Goal: Transaction & Acquisition: Purchase product/service

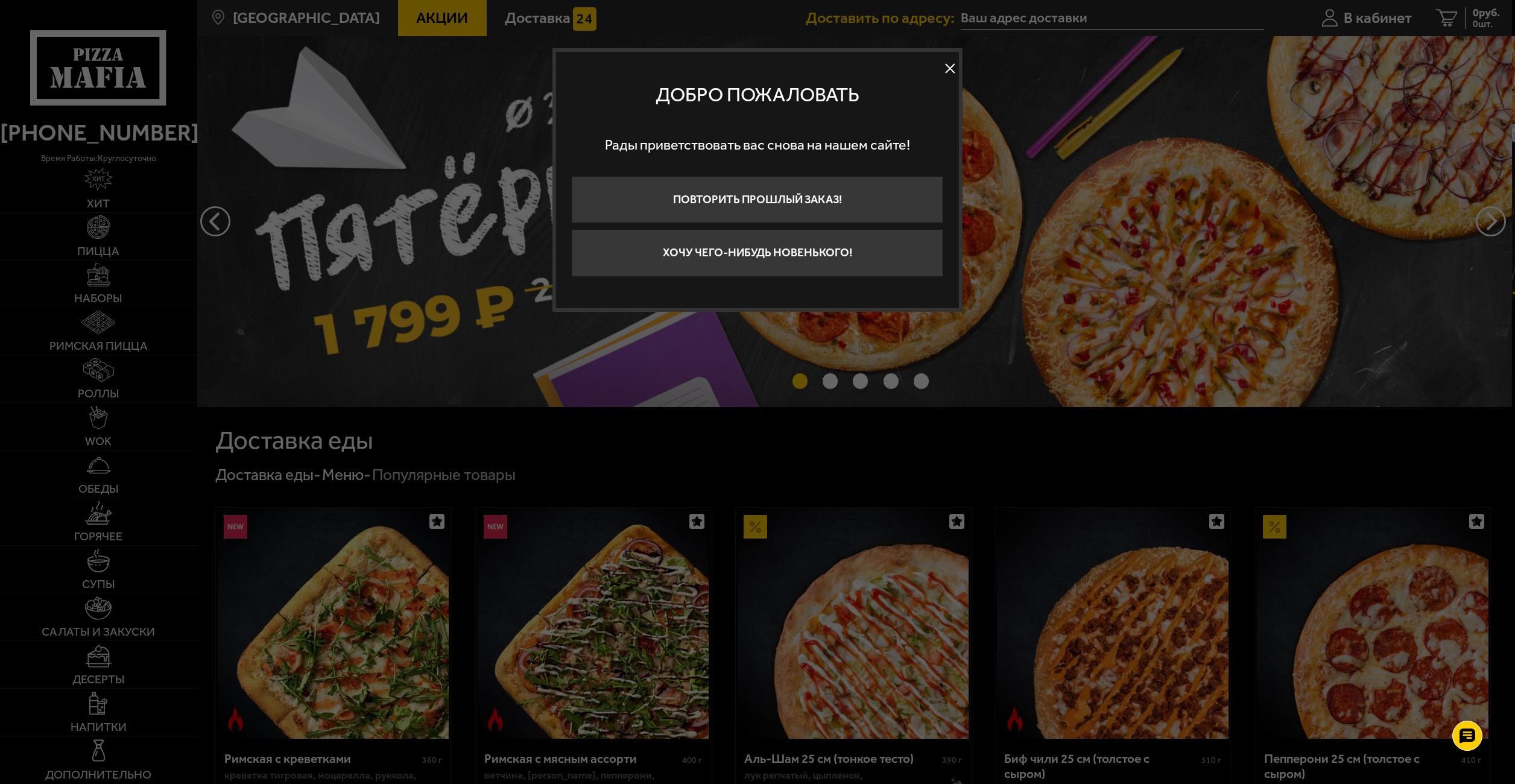
click at [955, 67] on button at bounding box center [950, 69] width 18 height 18
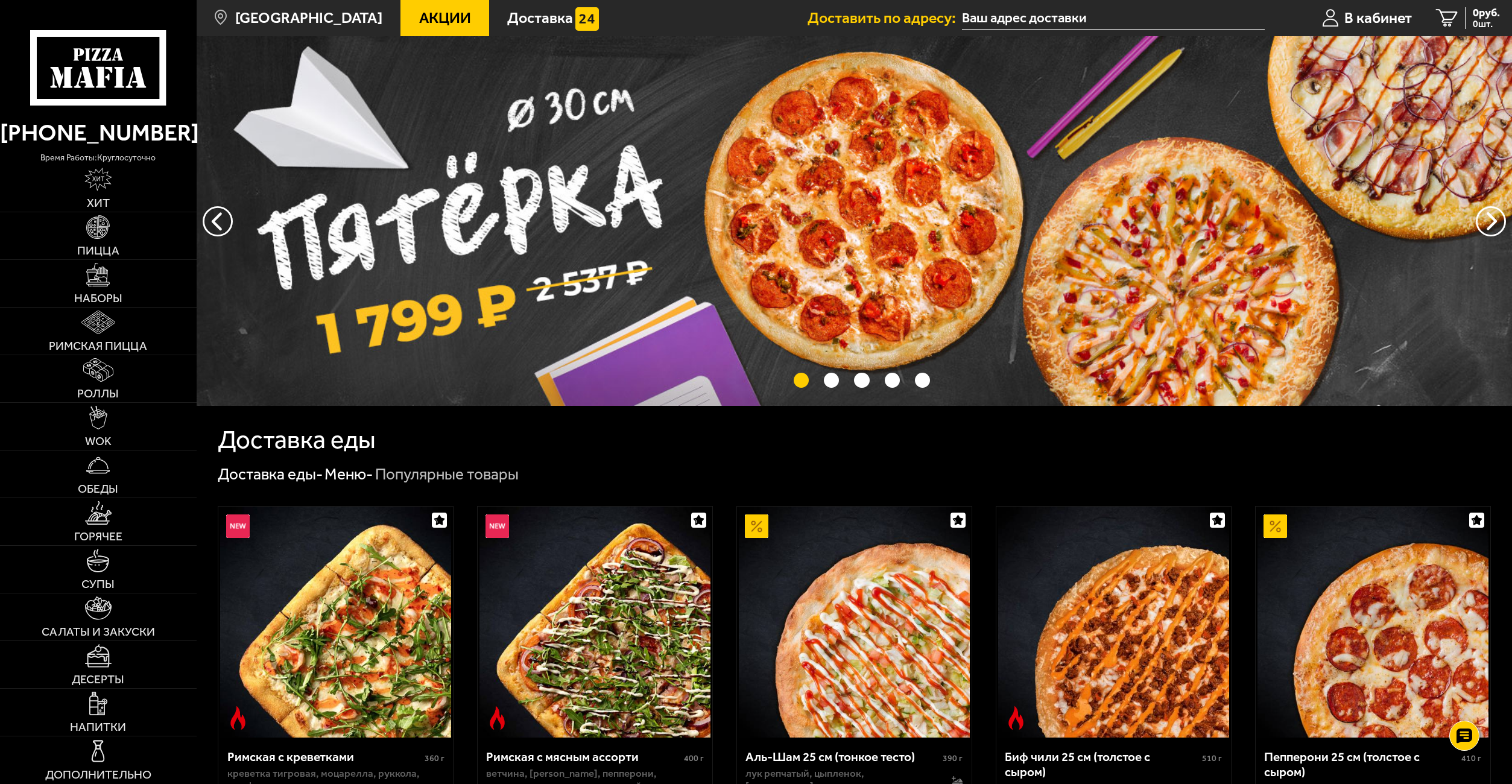
click at [419, 19] on span "Акции" at bounding box center [445, 18] width 52 height 15
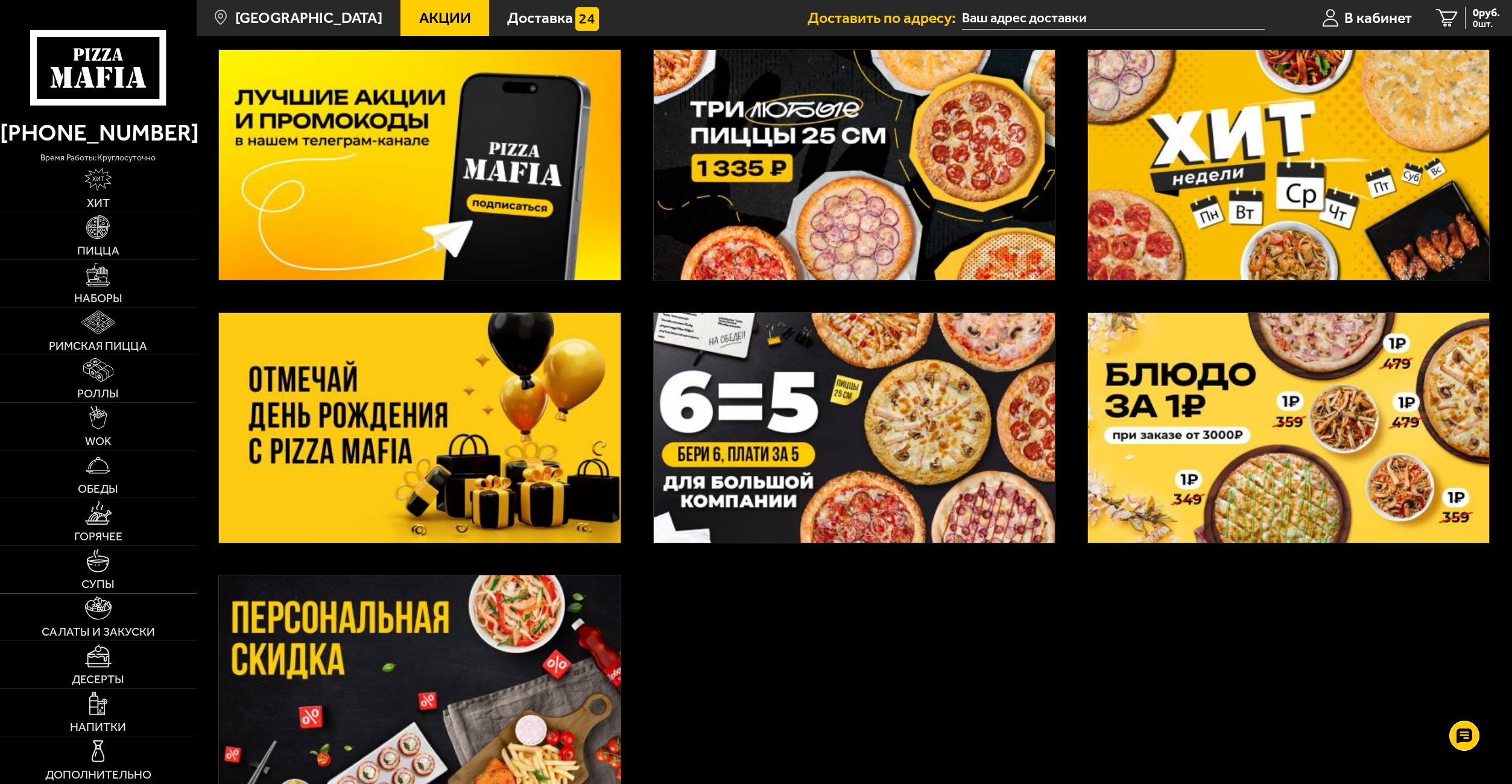
scroll to position [236, 0]
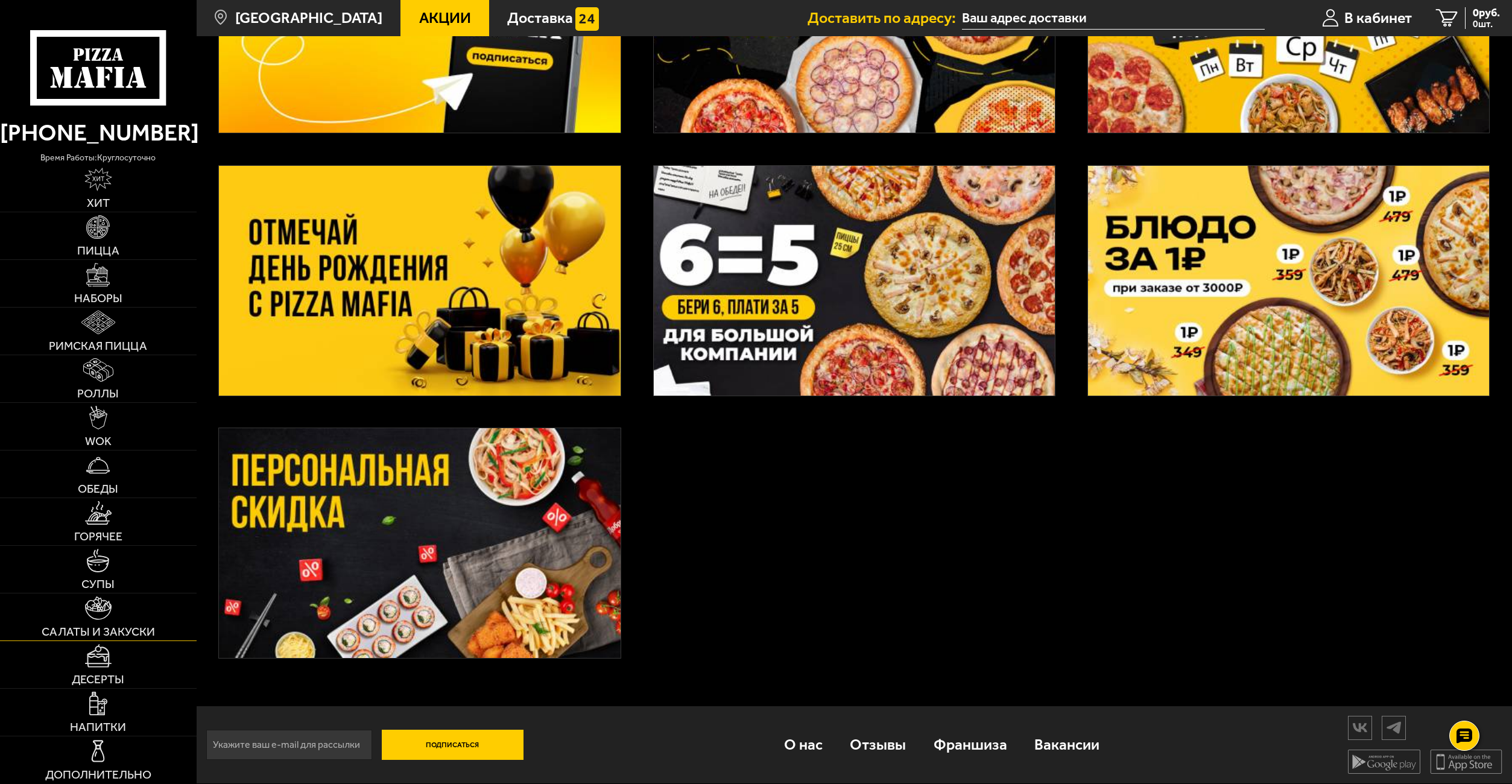
click at [100, 603] on img at bounding box center [97, 608] width 26 height 23
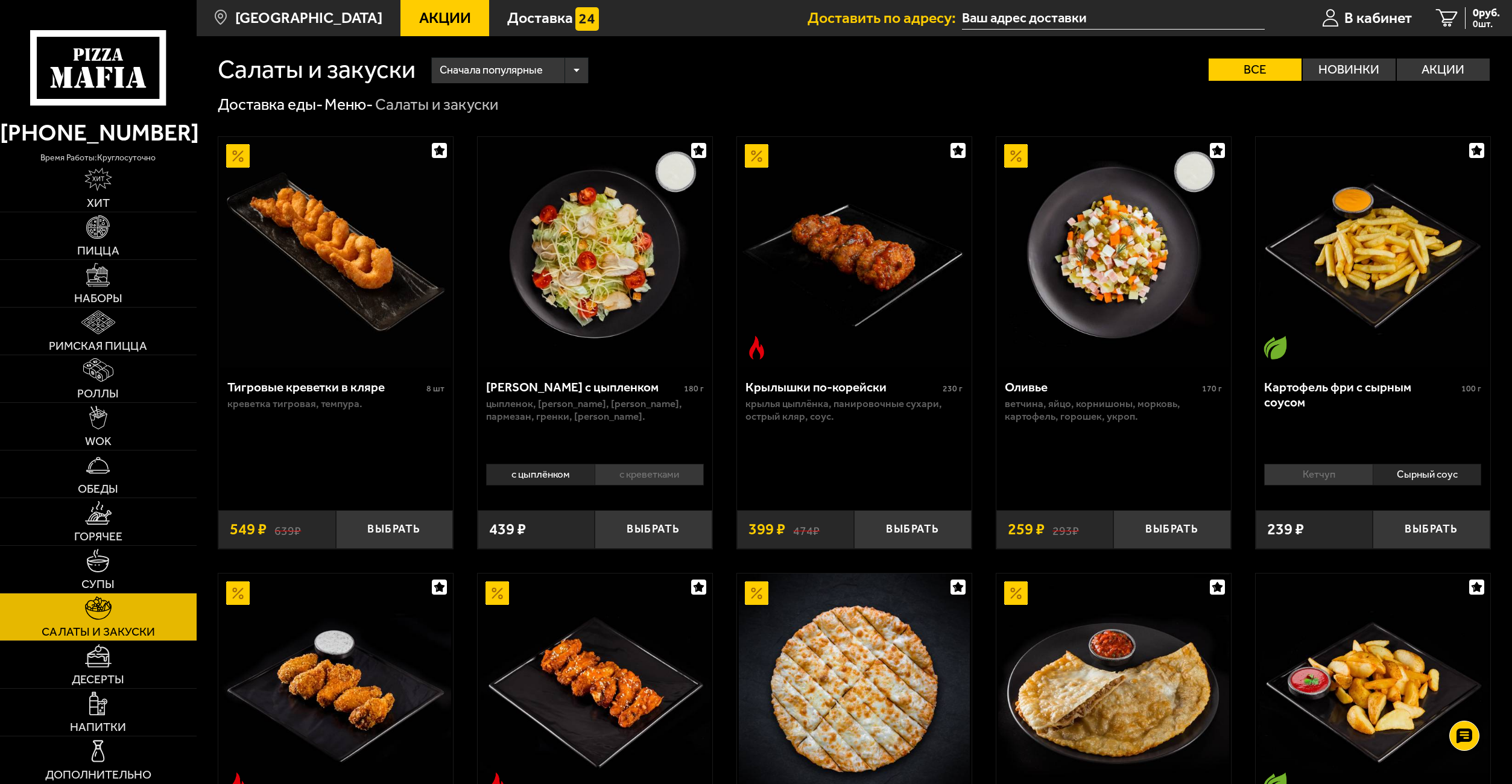
click at [346, 387] on div "Тигровые креветки в кляре" at bounding box center [325, 387] width 196 height 15
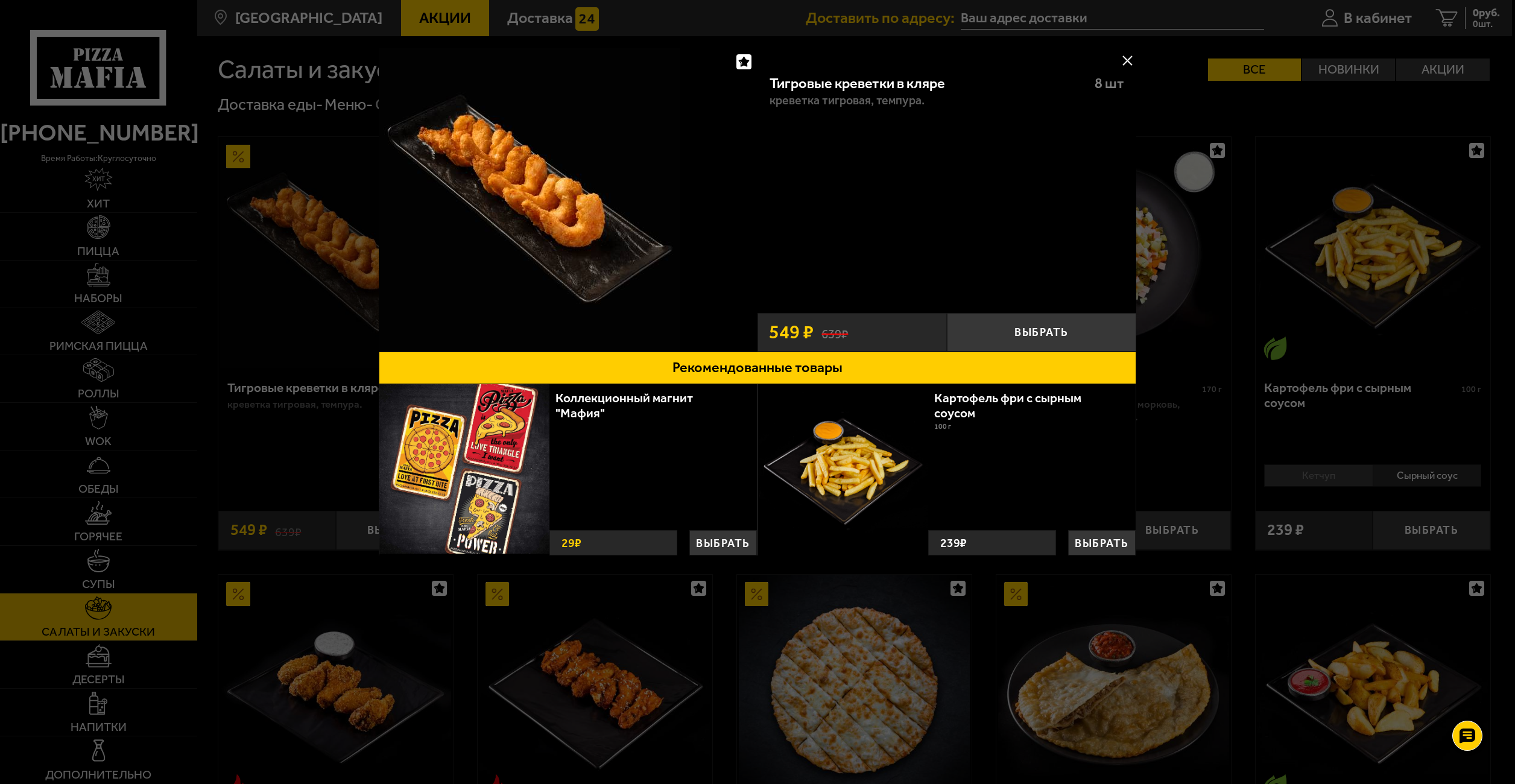
click at [1058, 220] on div "Тигровые креветки в кляре 8 шт креветка тигровая, темпура." at bounding box center [946, 182] width 379 height 245
drag, startPoint x: 987, startPoint y: 677, endPoint x: 979, endPoint y: 672, distance: 9.4
click at [985, 677] on div at bounding box center [757, 392] width 1515 height 784
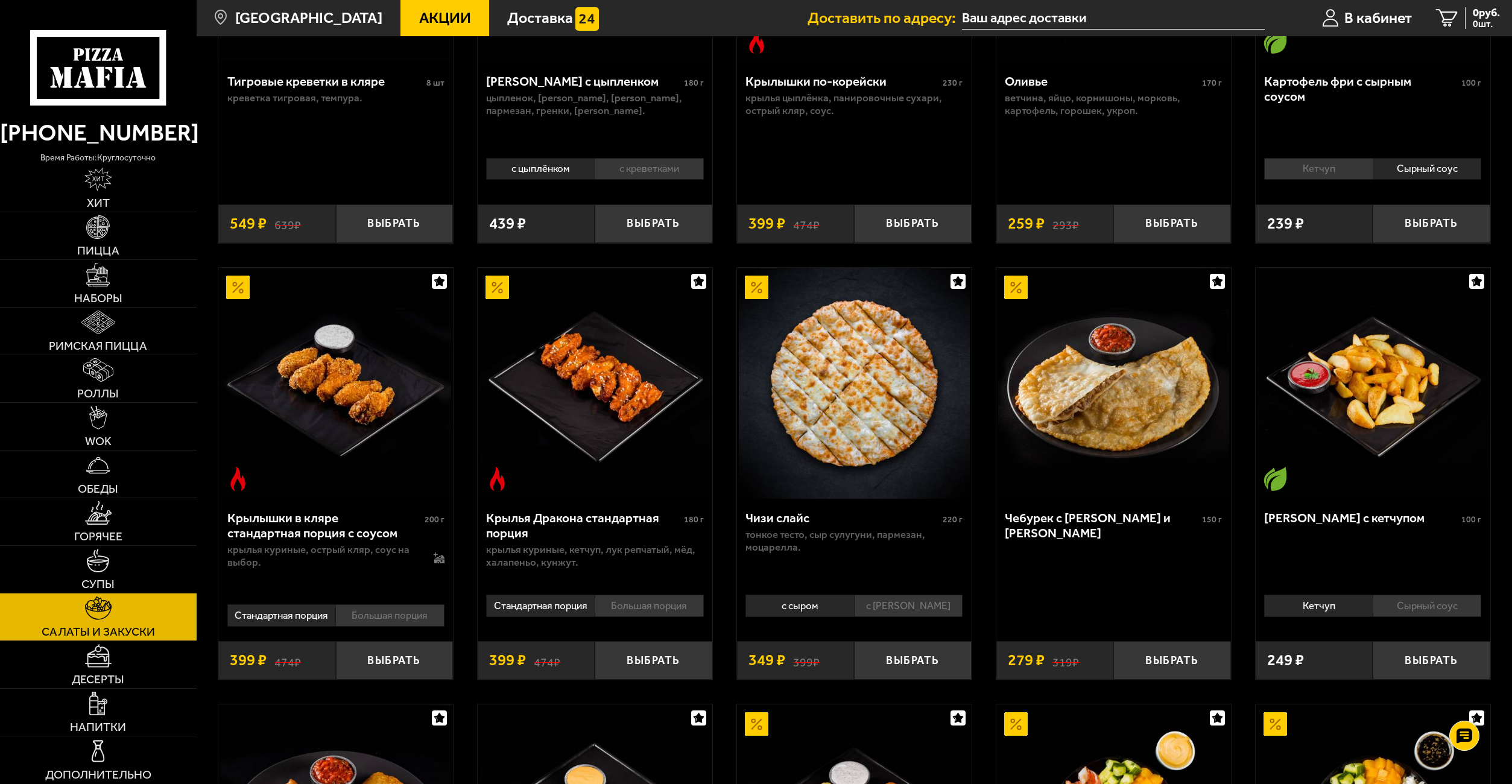
scroll to position [422, 0]
